Goal: Task Accomplishment & Management: Manage account settings

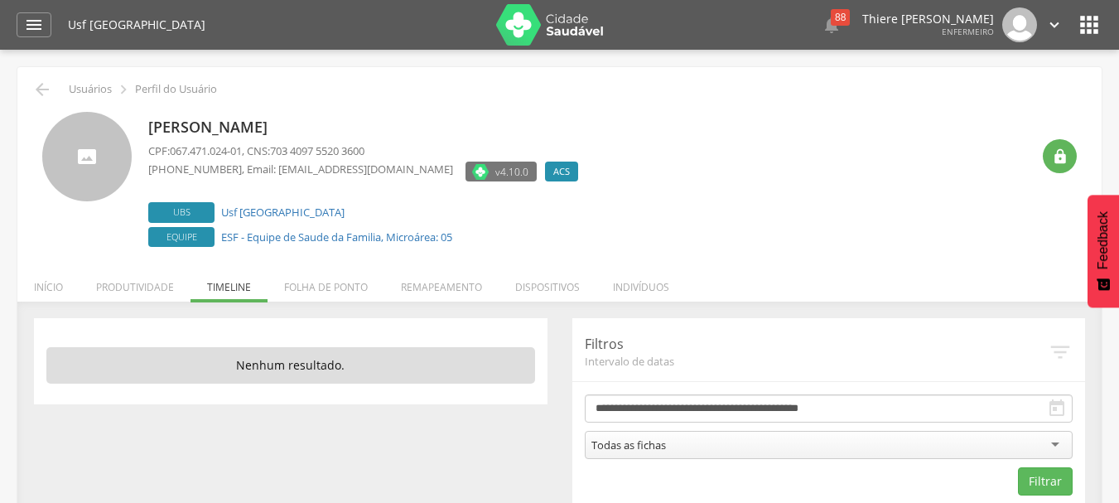
click at [1052, 22] on icon "" at bounding box center [1054, 25] width 18 height 18
click at [965, 90] on link "Sair" at bounding box center [997, 95] width 131 height 21
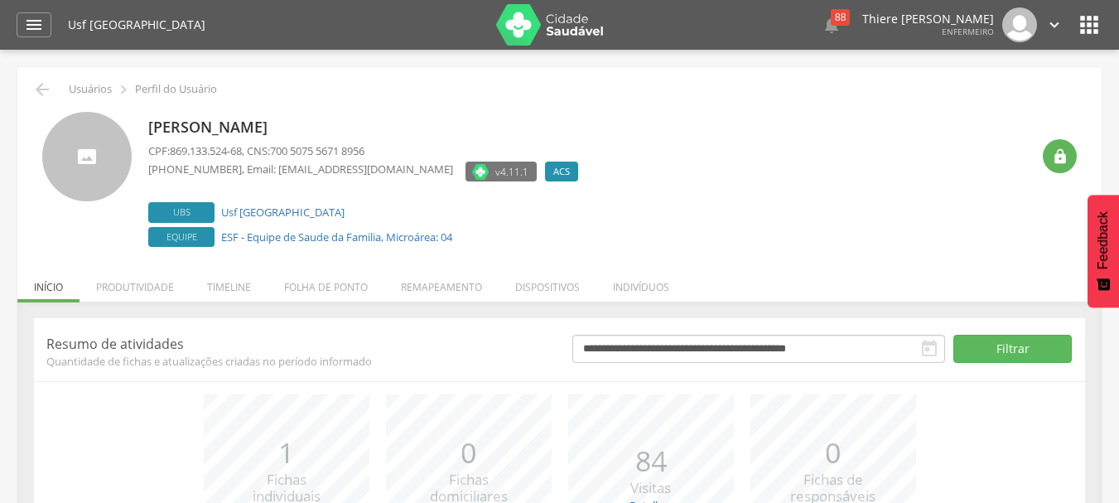
click at [1048, 24] on icon "" at bounding box center [1054, 25] width 18 height 18
click at [965, 92] on link "Sair" at bounding box center [997, 95] width 131 height 21
click at [1048, 23] on icon "" at bounding box center [1054, 25] width 18 height 18
drag, startPoint x: 962, startPoint y: 99, endPoint x: 949, endPoint y: 98, distance: 13.3
click at [961, 98] on link "Sair" at bounding box center [997, 95] width 131 height 21
